Goal: Task Accomplishment & Management: Complete application form

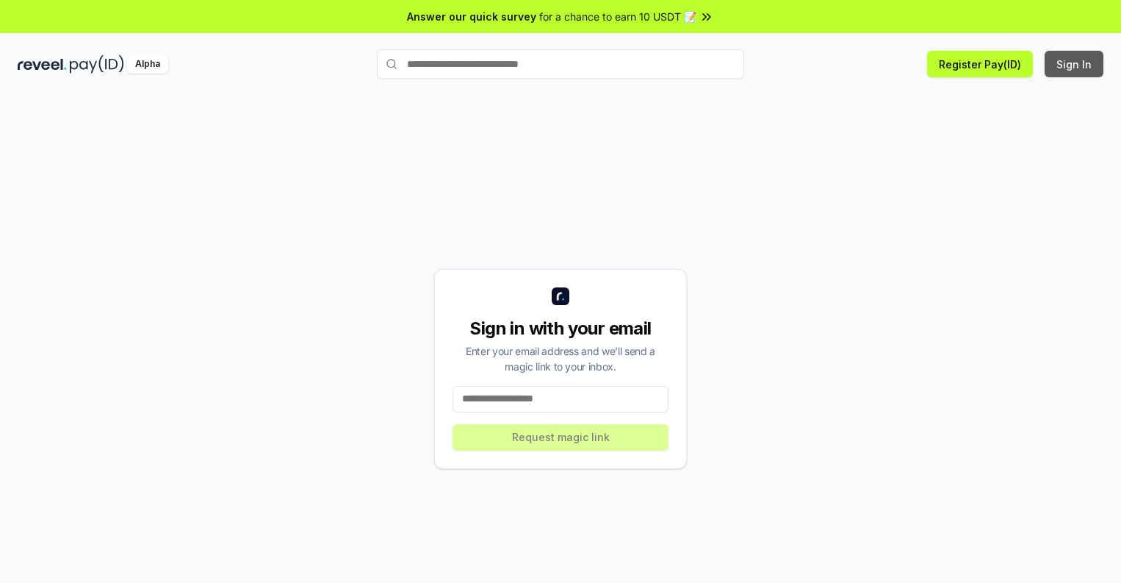
click at [1075, 64] on button "Sign In" at bounding box center [1074, 64] width 59 height 26
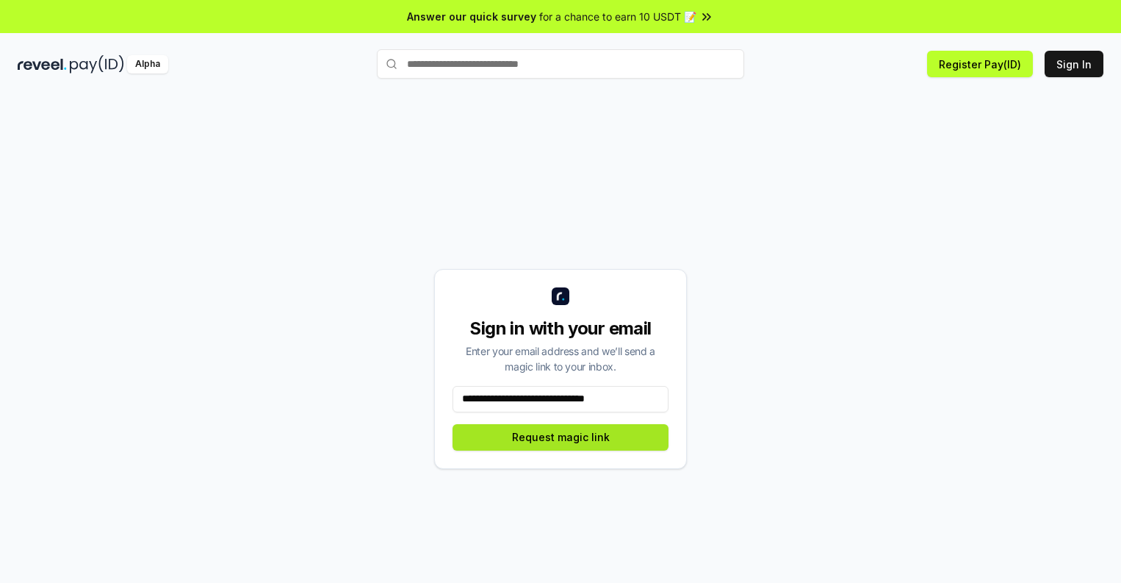
type input "**********"
click at [561, 437] on button "Request magic link" at bounding box center [561, 437] width 216 height 26
